Goal: Check status

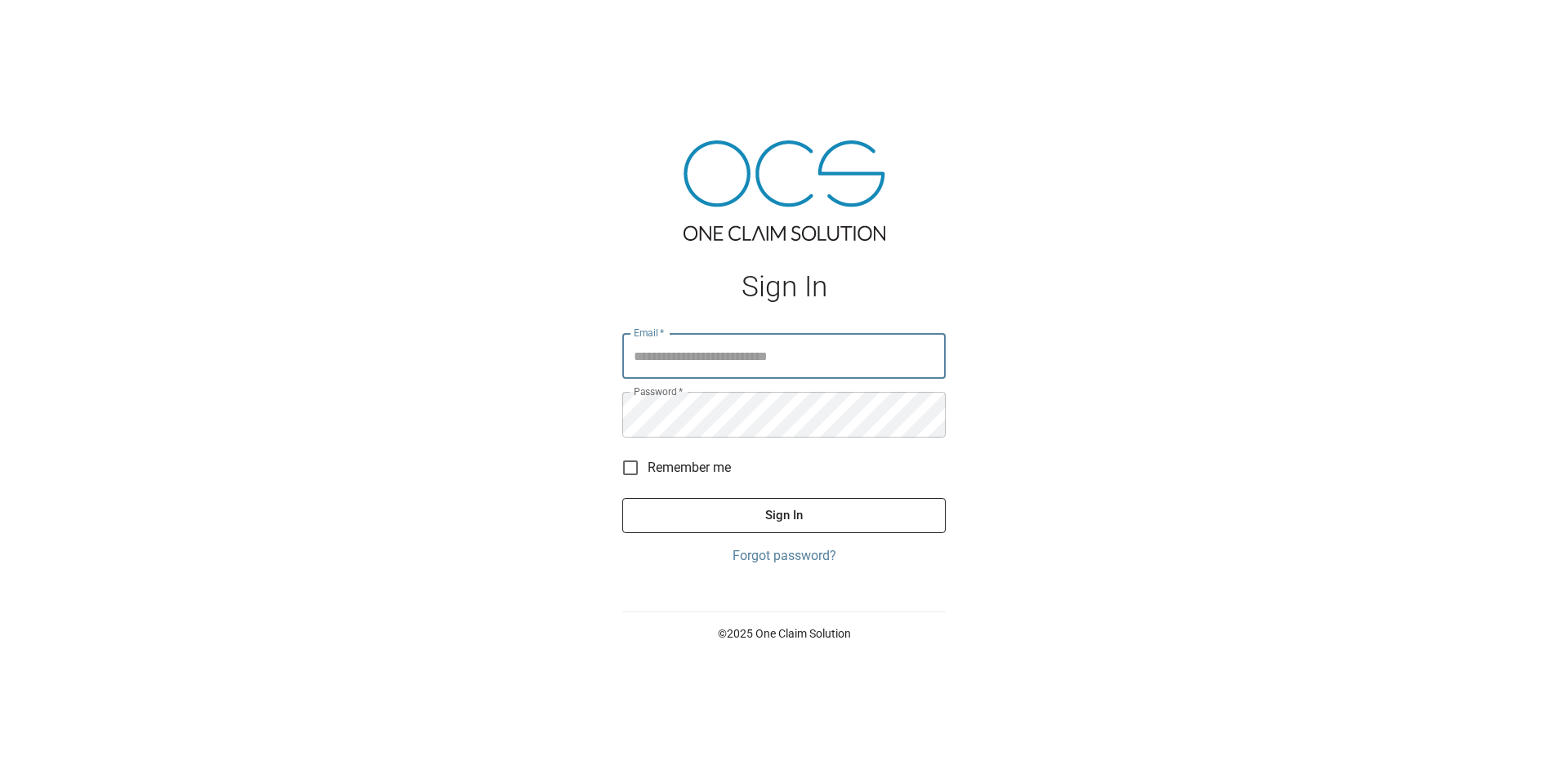
type input "**********"
click at [688, 475] on span "Remember me" at bounding box center [689, 468] width 83 height 20
click at [683, 511] on button "Sign In" at bounding box center [784, 515] width 324 height 35
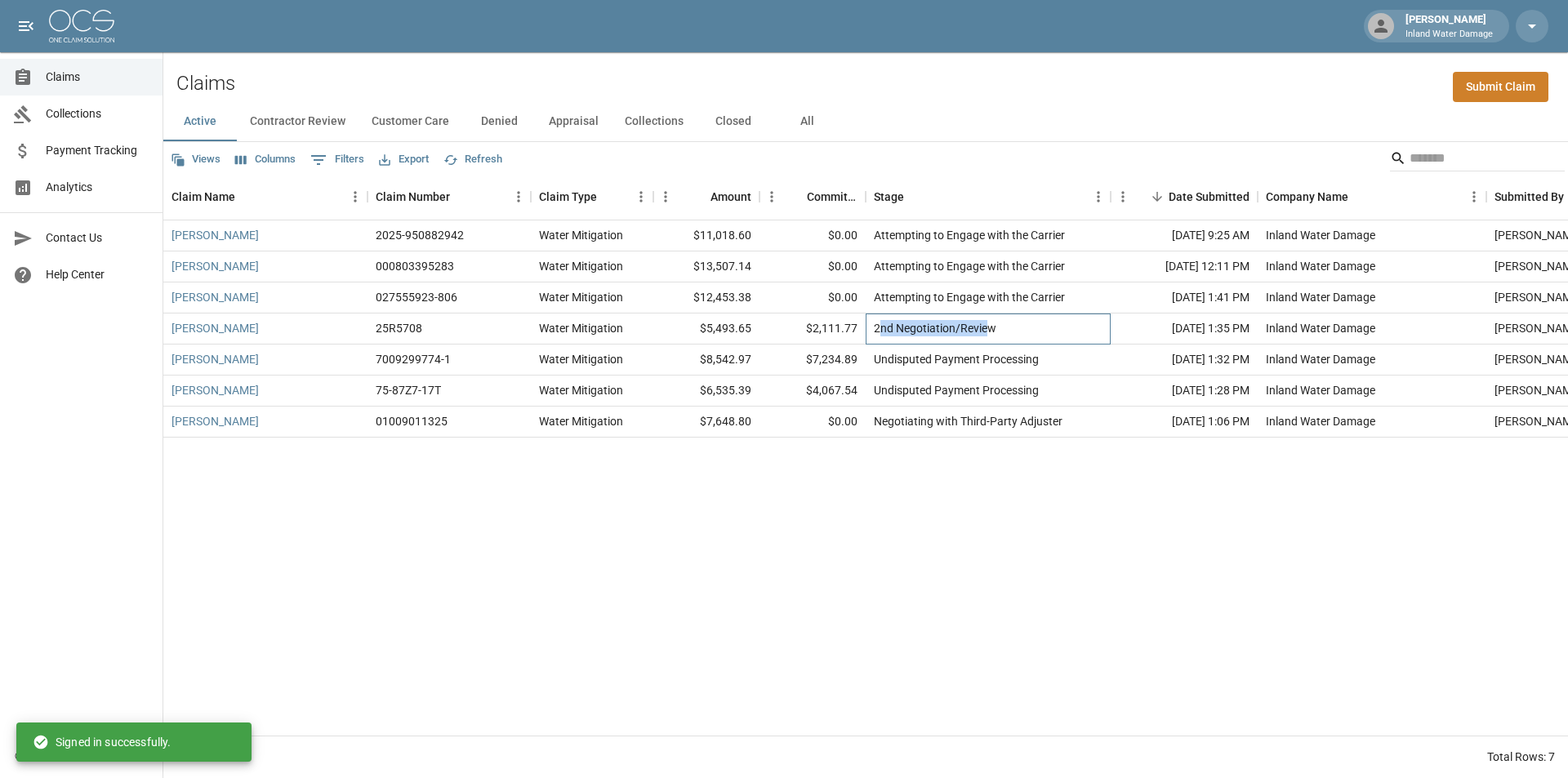
drag, startPoint x: 988, startPoint y: 325, endPoint x: 882, endPoint y: 322, distance: 106.0
click at [882, 322] on div "2nd Negotiation/Review" at bounding box center [935, 328] width 122 height 17
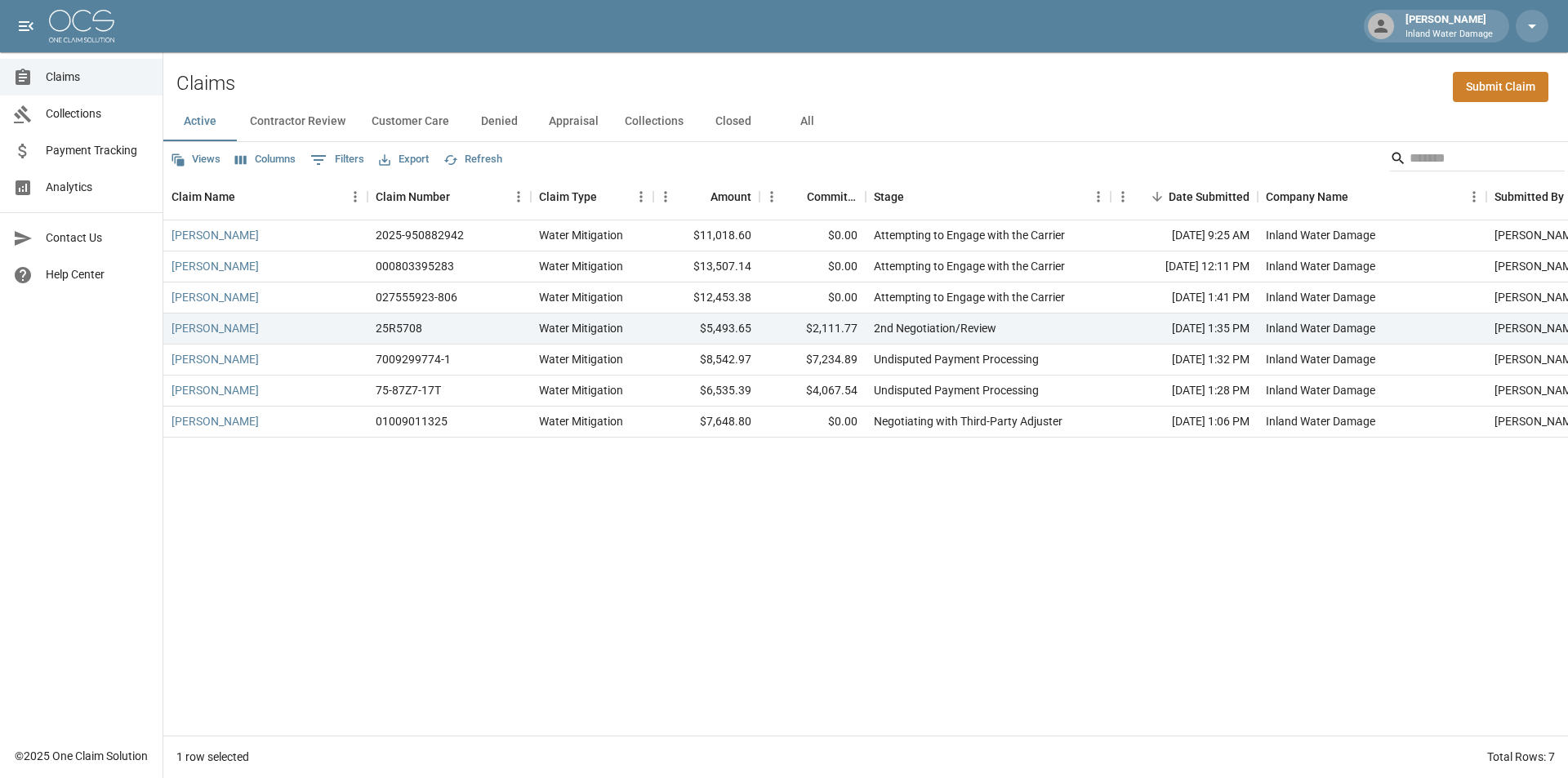
click at [811, 572] on div "[PERSON_NAME] 2025-950882942 Water Mitigation $11,018.60 $0.00 Attempting to En…" at bounding box center [926, 478] width 1528 height 515
drag, startPoint x: 432, startPoint y: 293, endPoint x: 390, endPoint y: 295, distance: 42.0
click at [390, 295] on div "027555923-806" at bounding box center [416, 297] width 82 height 17
